Goal: Information Seeking & Learning: Learn about a topic

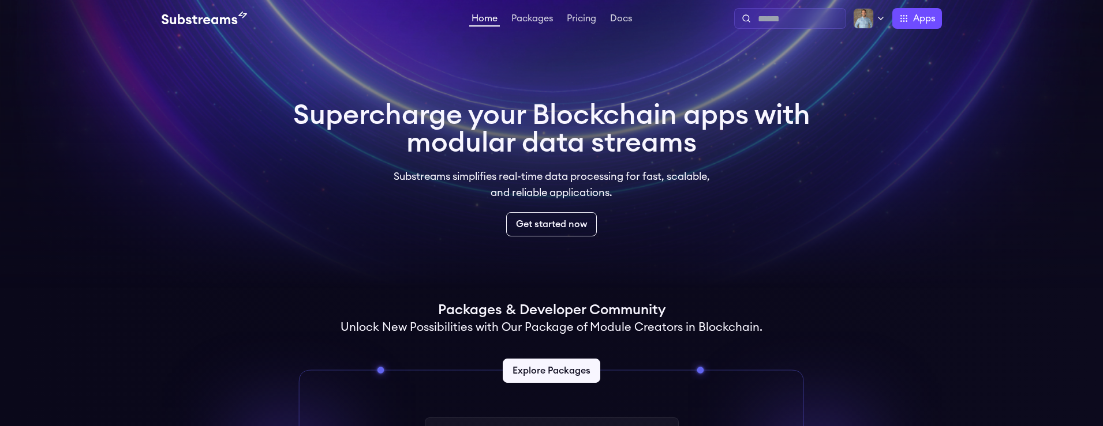
click at [777, 18] on input "text" at bounding box center [799, 19] width 83 height 14
click at [667, 55] on video at bounding box center [551, 144] width 1103 height 289
click at [549, 21] on link "Packages" at bounding box center [532, 20] width 46 height 12
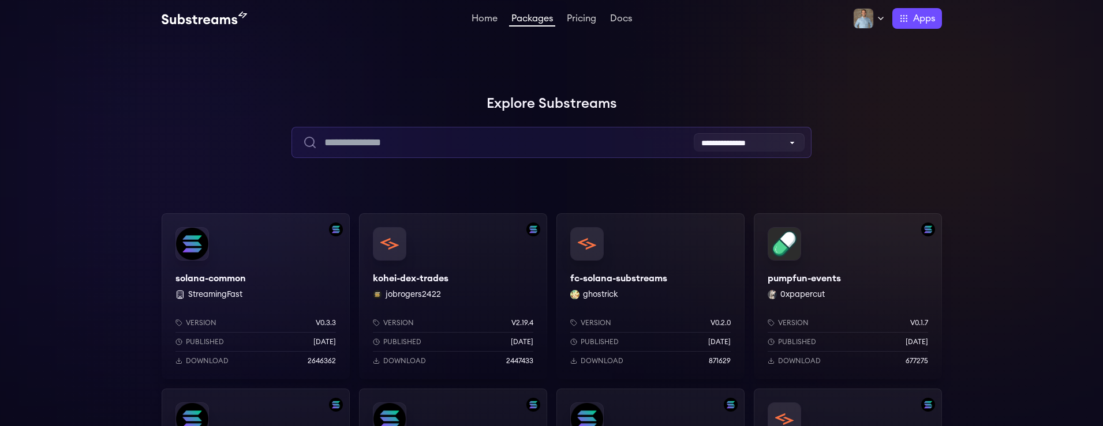
click at [422, 145] on input "text" at bounding box center [551, 142] width 520 height 31
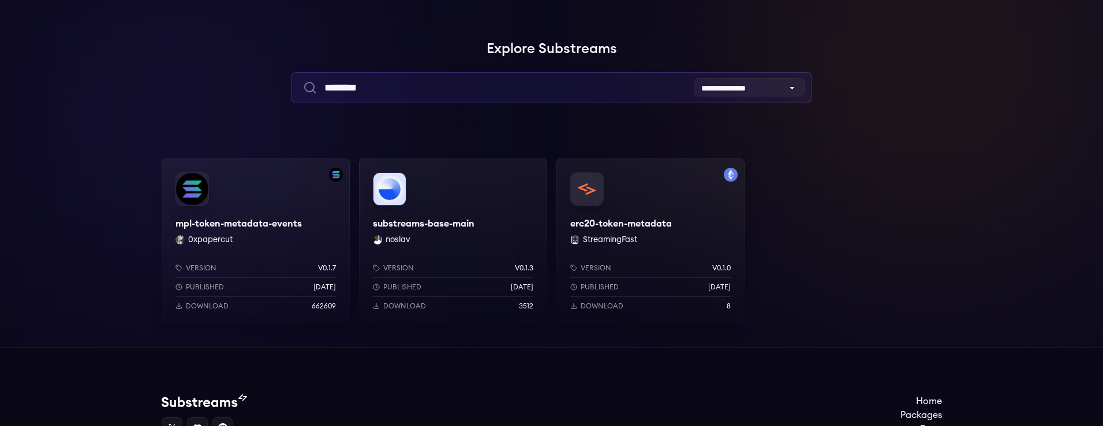
scroll to position [76, 0]
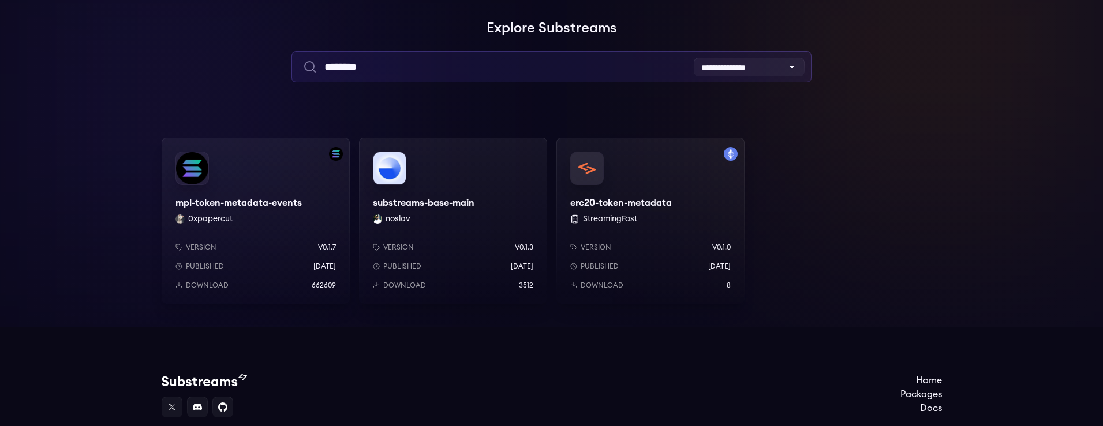
type input "********"
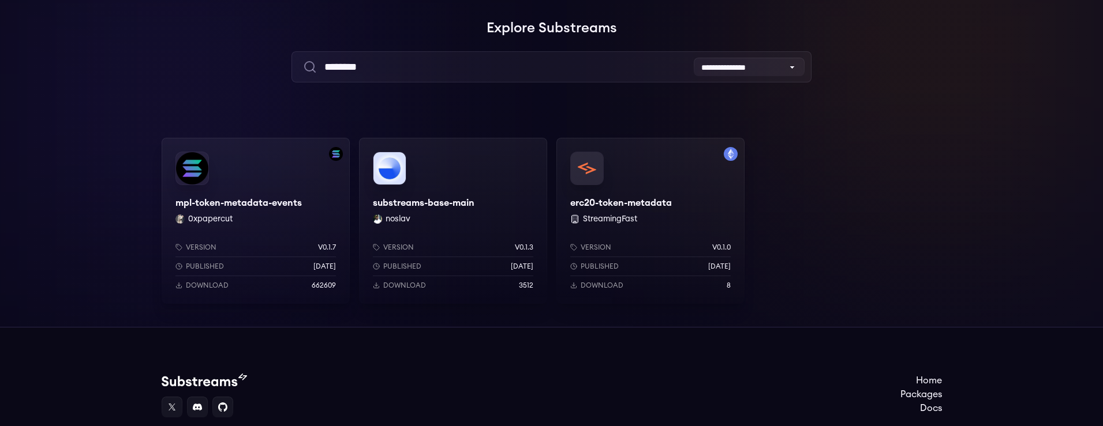
click at [611, 205] on div "erc20-token-metadata StreamingFast Version v0.1.0 Published [DATE] Download 8" at bounding box center [650, 221] width 188 height 166
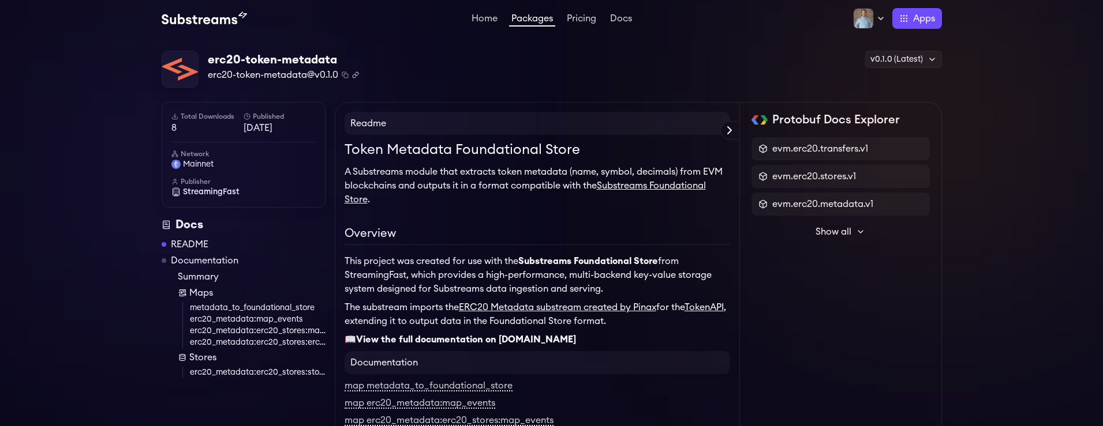
click at [355, 74] on icon "Copy .spkg link to clipboard" at bounding box center [354, 75] width 3 height 3
